Goal: Task Accomplishment & Management: Manage account settings

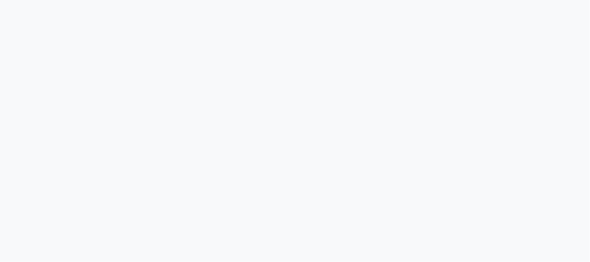
select select "100"
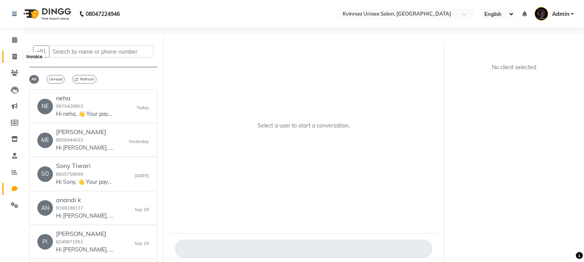
click at [16, 56] on icon at bounding box center [14, 57] width 4 height 6
select select "service"
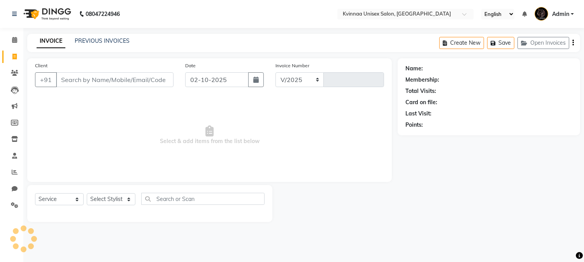
select select "147"
type input "0399"
click at [118, 198] on select "Select Stylist Ashwini [PERSON_NAME] [PERSON_NAME]" at bounding box center [111, 199] width 49 height 12
select select "8149"
click at [87, 194] on select "Select Stylist Ashwini [PERSON_NAME] [PERSON_NAME]" at bounding box center [111, 199] width 49 height 12
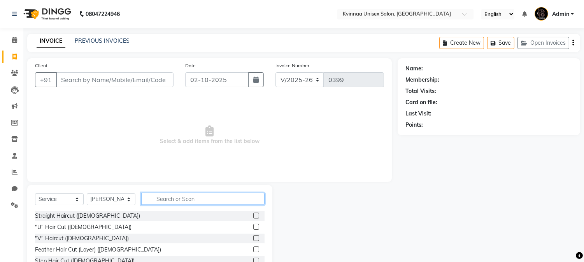
click at [174, 201] on input "text" at bounding box center [202, 199] width 123 height 12
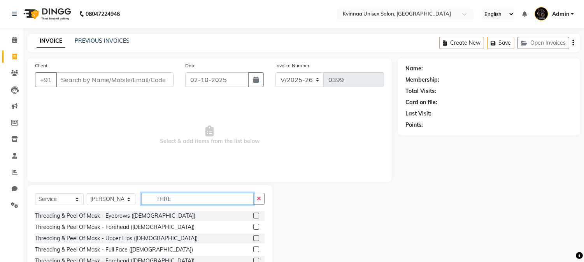
type input "THRE"
click at [253, 216] on label at bounding box center [256, 216] width 6 height 6
click at [253, 216] on input "checkbox" at bounding box center [255, 216] width 5 height 5
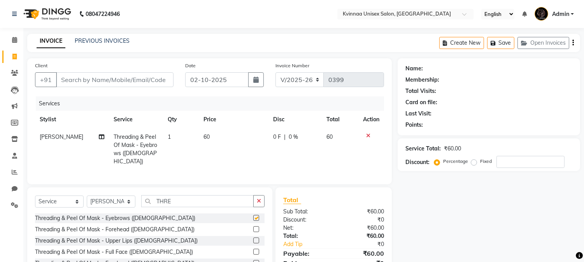
checkbox input "false"
click at [253, 227] on label at bounding box center [256, 229] width 6 height 6
click at [253, 227] on input "checkbox" at bounding box center [255, 229] width 5 height 5
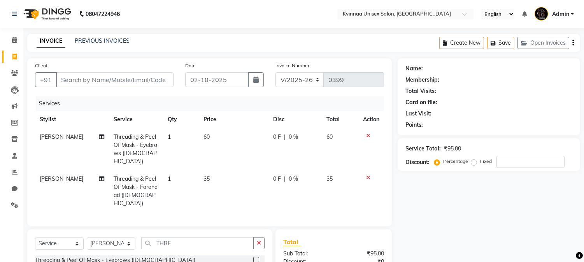
checkbox input "false"
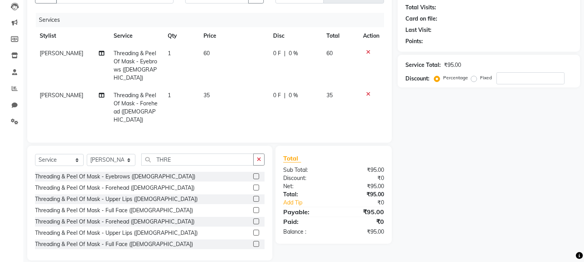
click at [253, 196] on label at bounding box center [256, 199] width 6 height 6
click at [253, 197] on input "checkbox" at bounding box center [255, 199] width 5 height 5
click at [250, 172] on div "Select Service Product Membership Package Voucher Prepaid Gift Card Select Styl…" at bounding box center [150, 163] width 230 height 18
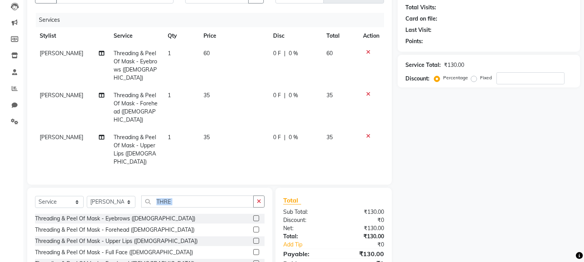
checkbox input "false"
click at [207, 196] on input "THRE" at bounding box center [197, 202] width 112 height 12
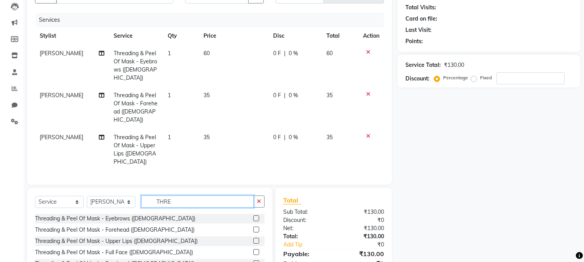
click at [209, 196] on input "THRE" at bounding box center [197, 202] width 112 height 12
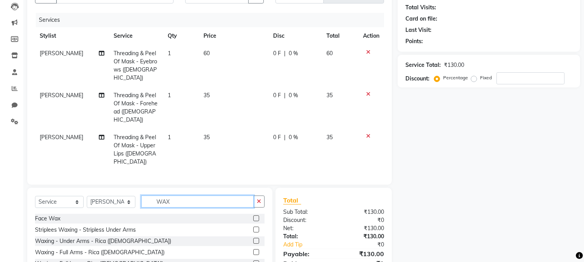
type input "WAX"
click at [253, 238] on label at bounding box center [256, 241] width 6 height 6
click at [253, 239] on input "checkbox" at bounding box center [255, 241] width 5 height 5
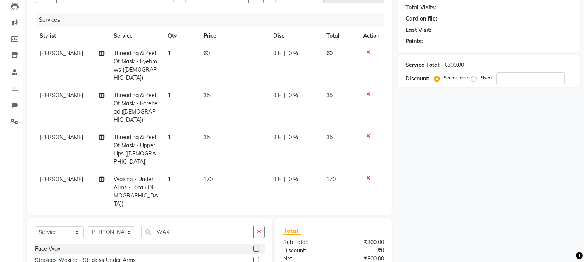
checkbox input "false"
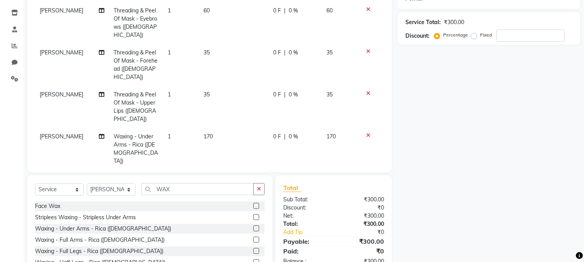
scroll to position [127, 0]
click at [253, 237] on label at bounding box center [256, 240] width 6 height 6
click at [253, 237] on input "checkbox" at bounding box center [255, 239] width 5 height 5
checkbox input "true"
click at [253, 226] on label at bounding box center [256, 228] width 6 height 6
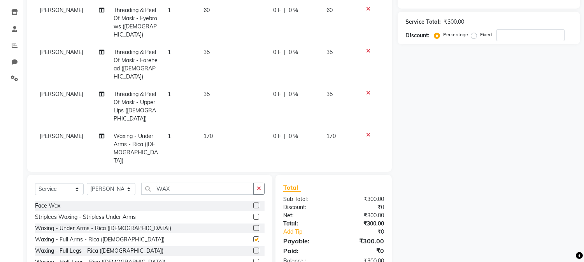
click at [253, 226] on input "checkbox" at bounding box center [255, 228] width 5 height 5
checkbox input "true"
checkbox input "false"
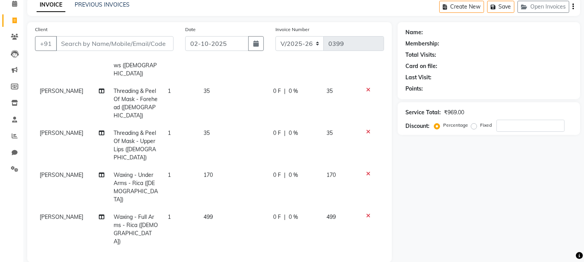
scroll to position [53, 0]
click at [366, 254] on icon at bounding box center [368, 256] width 4 height 5
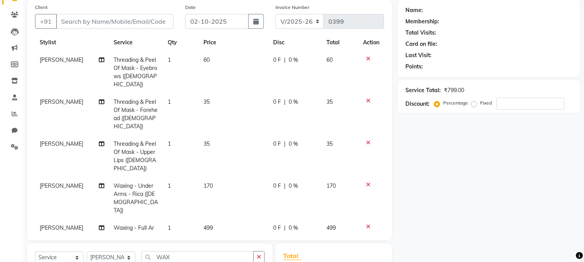
scroll to position [0, 0]
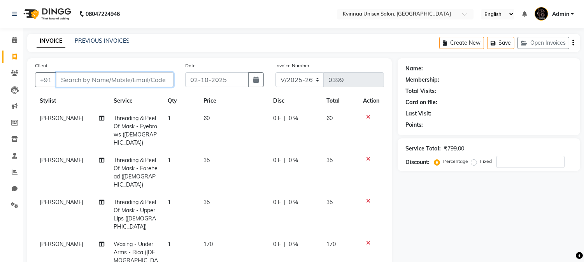
click at [107, 75] on input "Client" at bounding box center [115, 79] width 118 height 15
type input "B"
type input "0"
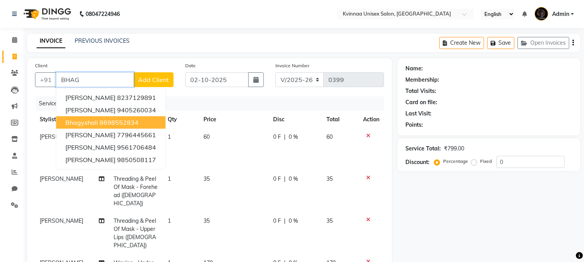
click at [128, 119] on ngb-highlight "8698552834" at bounding box center [119, 123] width 39 height 8
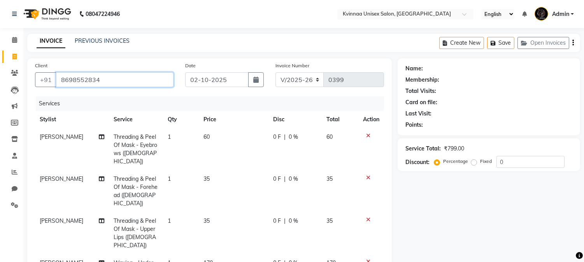
type input "8698552834"
click at [128, 119] on th "Service" at bounding box center [136, 120] width 54 height 18
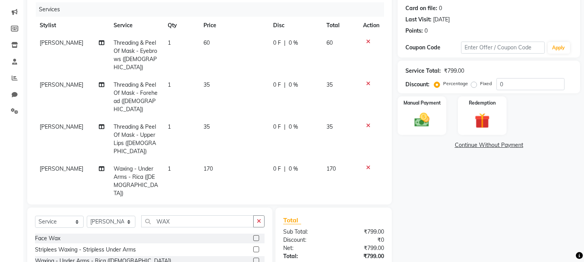
scroll to position [130, 0]
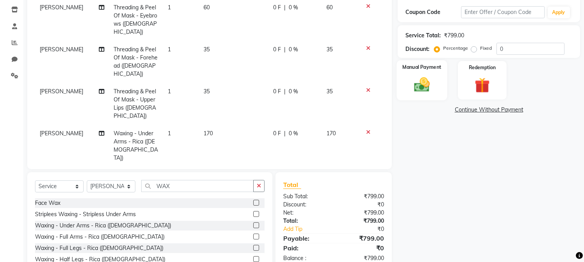
click at [425, 88] on img at bounding box center [422, 85] width 26 height 18
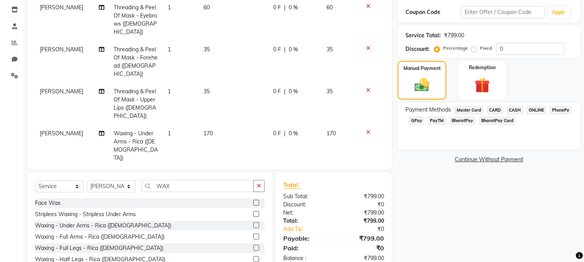
click at [418, 123] on span "GPay" at bounding box center [417, 120] width 16 height 9
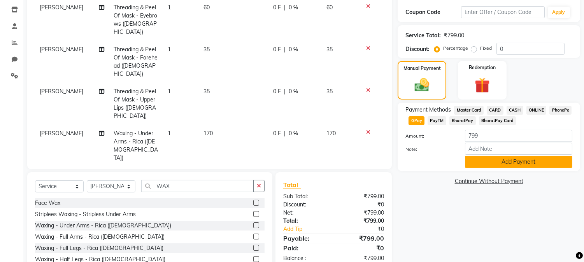
click at [509, 162] on button "Add Payment" at bounding box center [518, 162] width 107 height 12
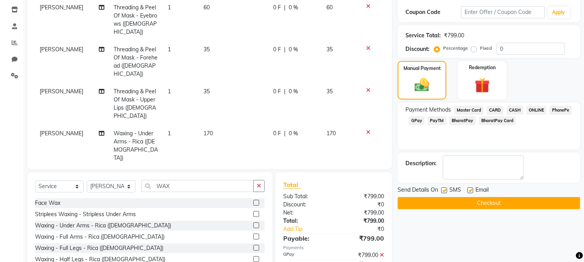
click at [498, 203] on button "Checkout" at bounding box center [489, 203] width 183 height 12
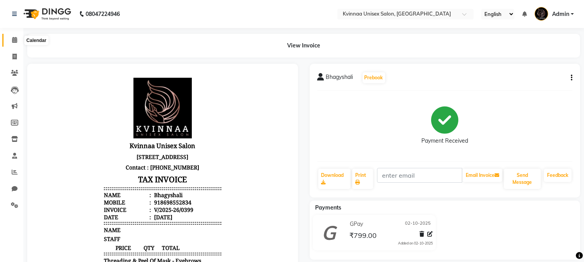
click at [16, 39] on icon at bounding box center [14, 40] width 5 height 6
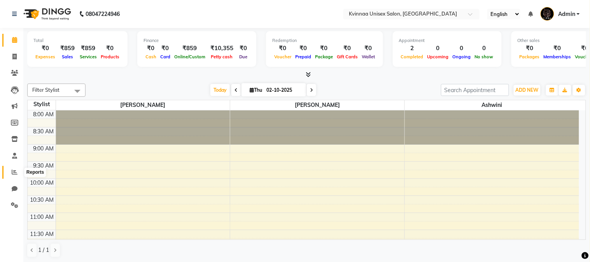
click at [14, 172] on icon at bounding box center [15, 172] width 6 height 6
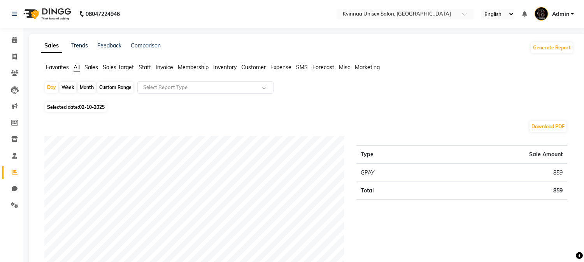
click at [94, 86] on div "Month" at bounding box center [87, 87] width 18 height 11
select select "10"
select select "2025"
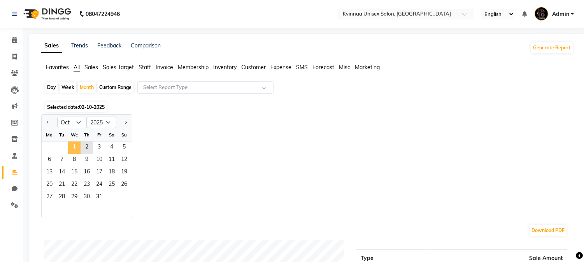
click at [74, 150] on span "1" at bounding box center [74, 148] width 12 height 12
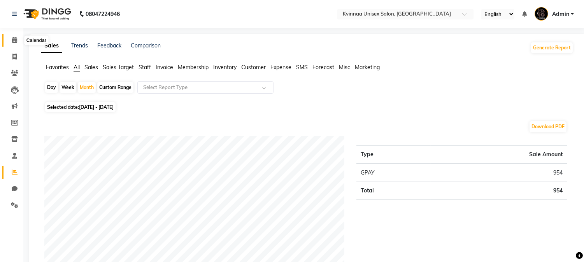
click at [12, 40] on icon at bounding box center [14, 40] width 5 height 6
